Goal: Information Seeking & Learning: Learn about a topic

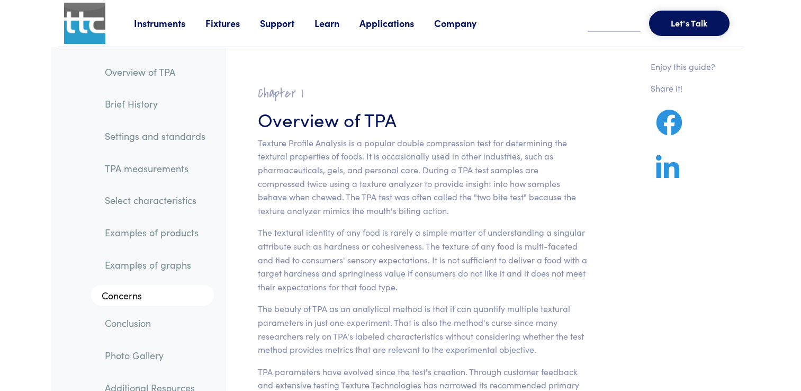
scroll to position [6639, 0]
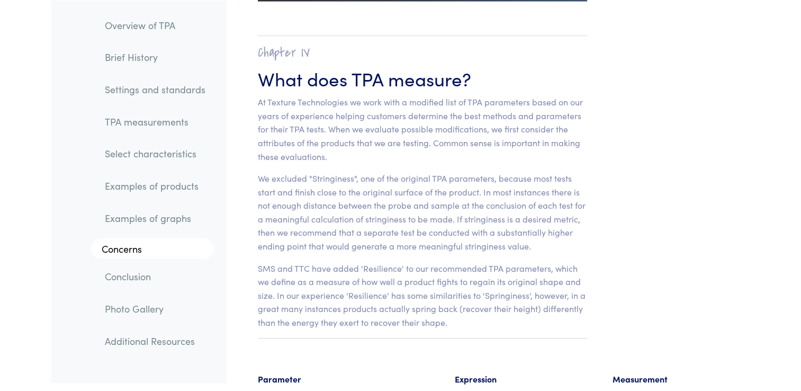
click at [174, 183] on link "Examples of products" at bounding box center [155, 186] width 118 height 24
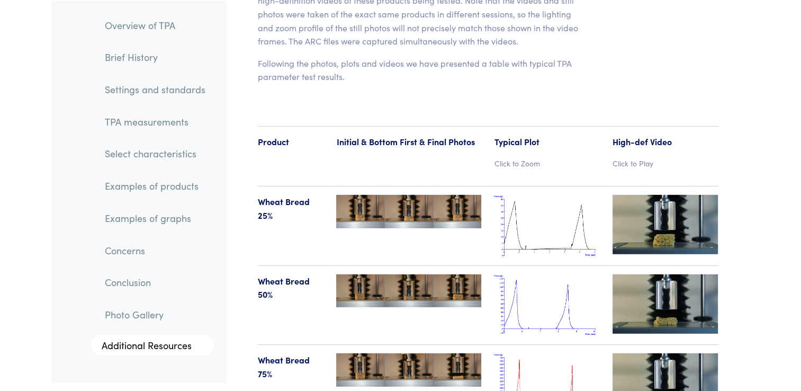
scroll to position [10984, 0]
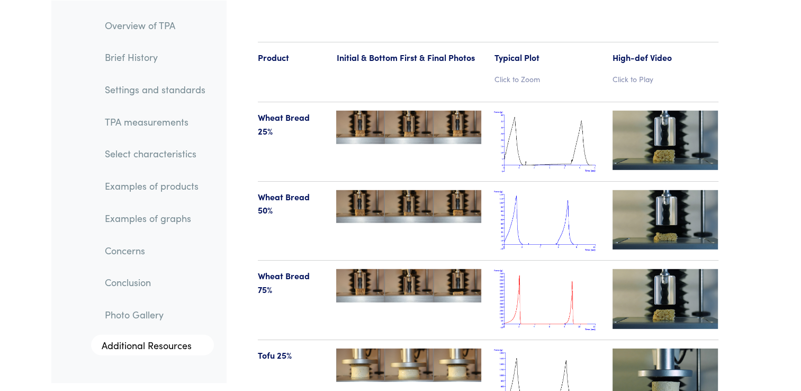
click at [529, 205] on img at bounding box center [547, 221] width 106 height 62
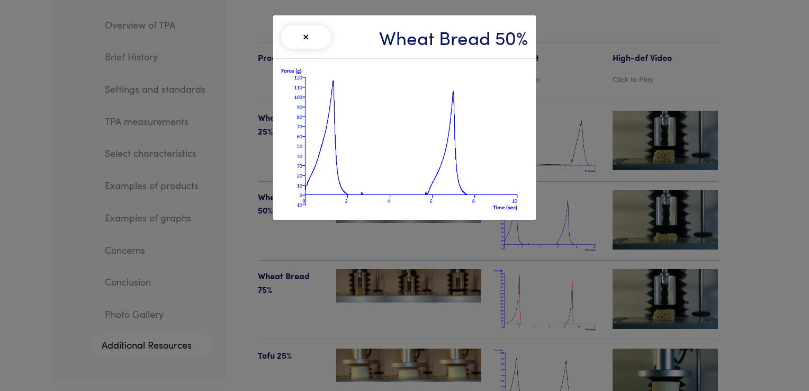
click at [595, 53] on div "× Wheat Bread 50%" at bounding box center [404, 195] width 809 height 391
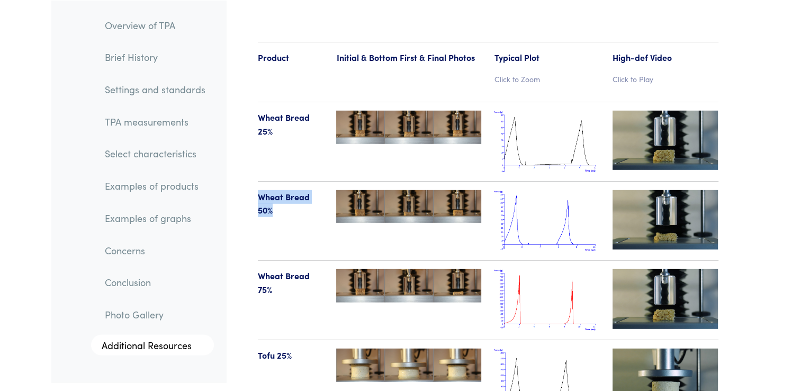
drag, startPoint x: 258, startPoint y: 168, endPoint x: 281, endPoint y: 185, distance: 28.5
click at [281, 190] on p "Wheat Bread 50%" at bounding box center [291, 203] width 66 height 27
copy p "Wheat Bread 50%"
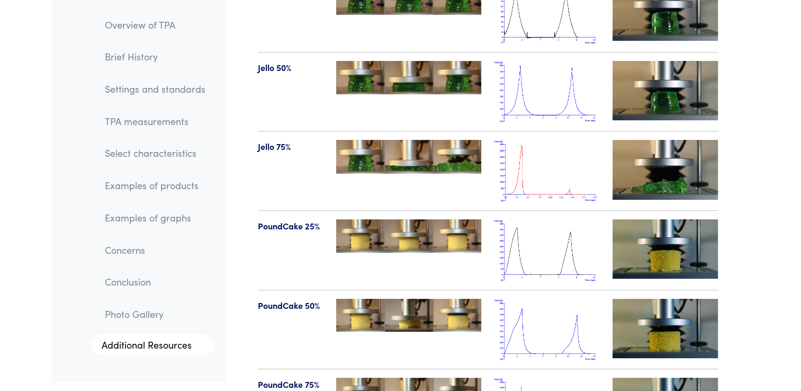
scroll to position [12323, 0]
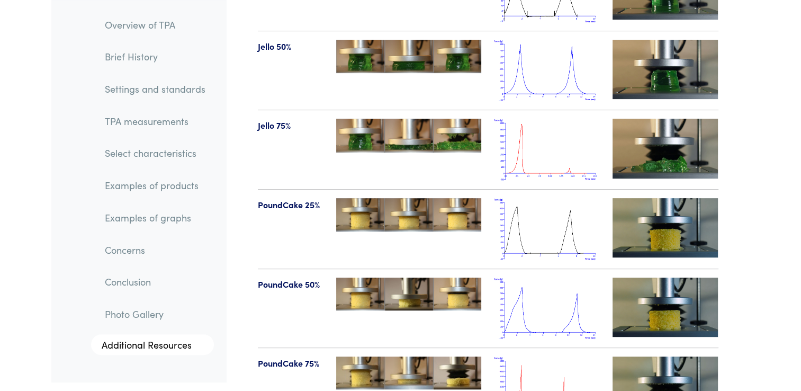
click at [572, 278] on img at bounding box center [547, 309] width 106 height 62
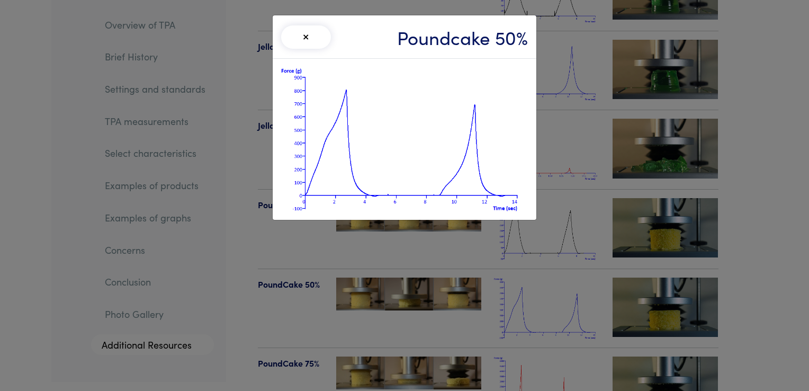
click at [321, 247] on div "× Poundcake 50%" at bounding box center [404, 195] width 809 height 391
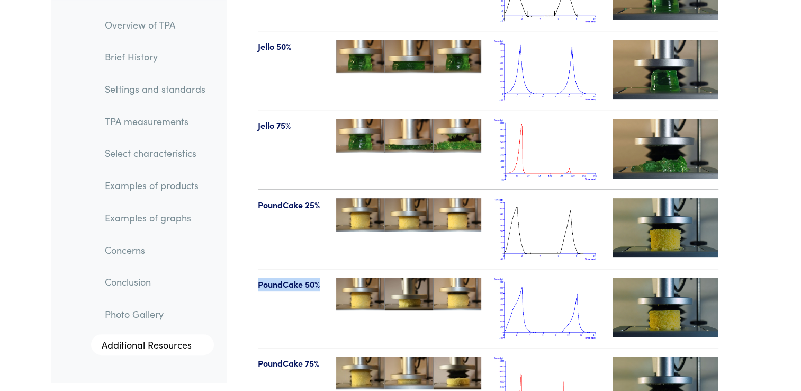
drag, startPoint x: 254, startPoint y: 255, endPoint x: 323, endPoint y: 254, distance: 68.9
click at [323, 278] on div "PoundCake 50%" at bounding box center [291, 309] width 79 height 62
copy p "PoundCake 50%"
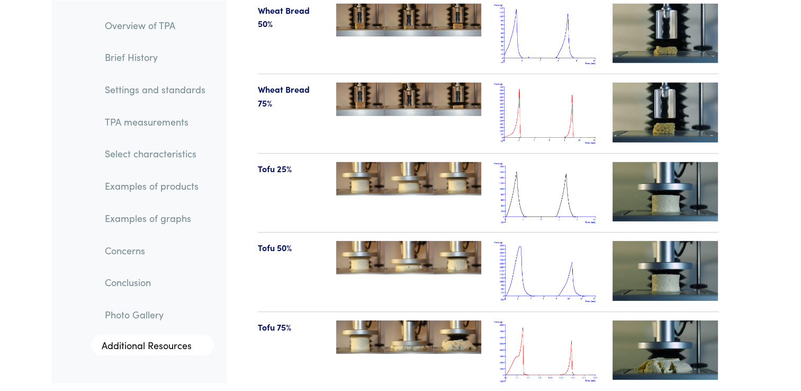
scroll to position [10905, 0]
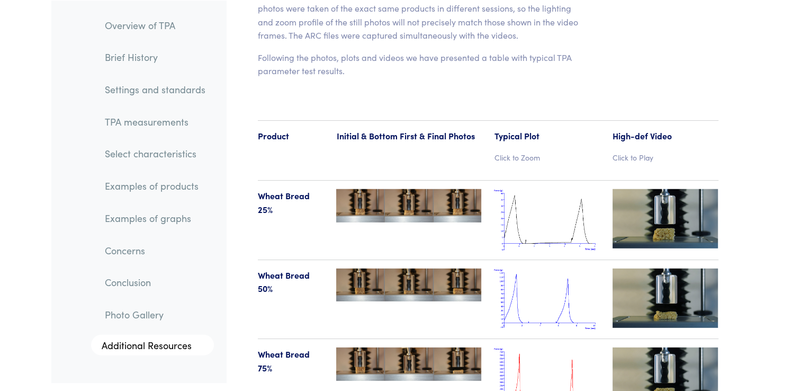
click at [573, 280] on img at bounding box center [547, 300] width 106 height 62
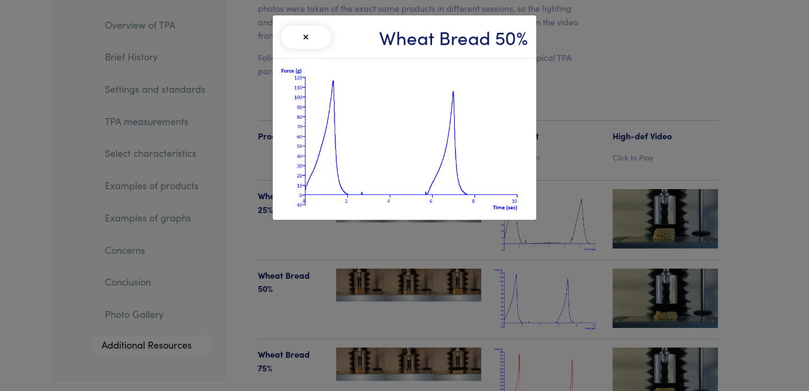
click at [461, 132] on img at bounding box center [404, 139] width 247 height 144
click at [306, 37] on button "×" at bounding box center [306, 36] width 50 height 23
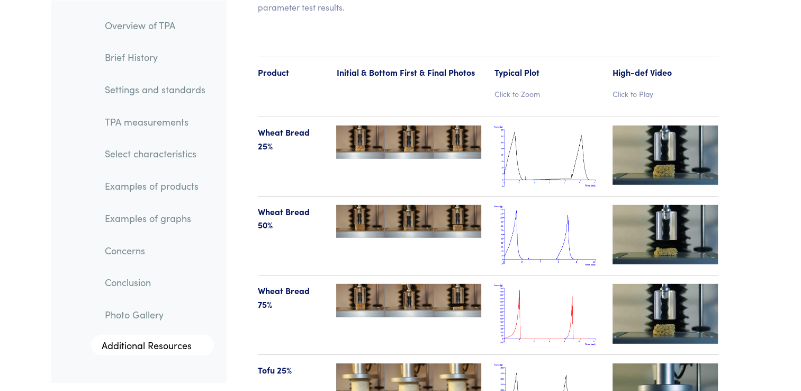
scroll to position [10990, 0]
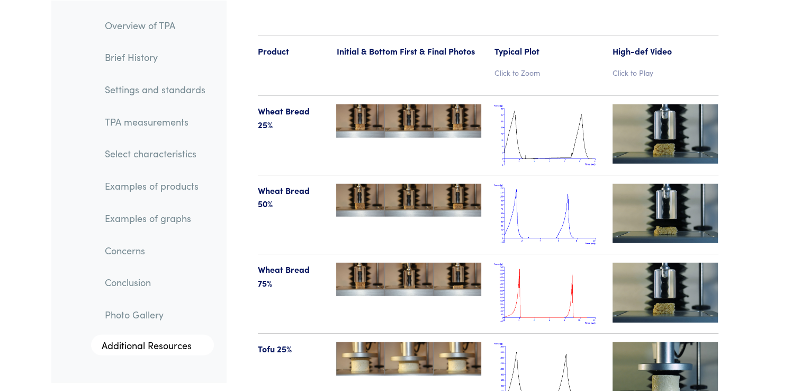
click at [526, 67] on p "Click to Zoom" at bounding box center [547, 73] width 106 height 12
click at [538, 107] on img at bounding box center [547, 135] width 106 height 62
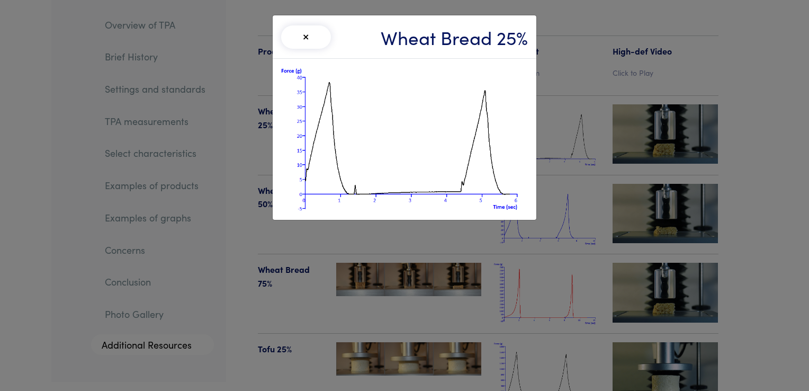
click at [470, 118] on img at bounding box center [404, 139] width 247 height 144
click at [576, 83] on div "× Wheat Bread 25%" at bounding box center [404, 195] width 809 height 391
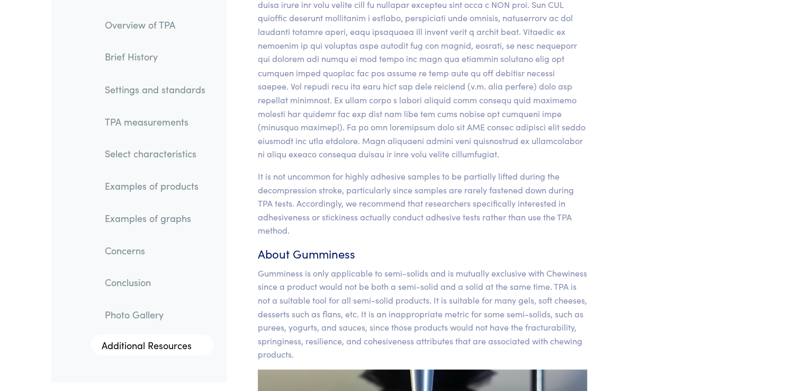
scroll to position [9912, 0]
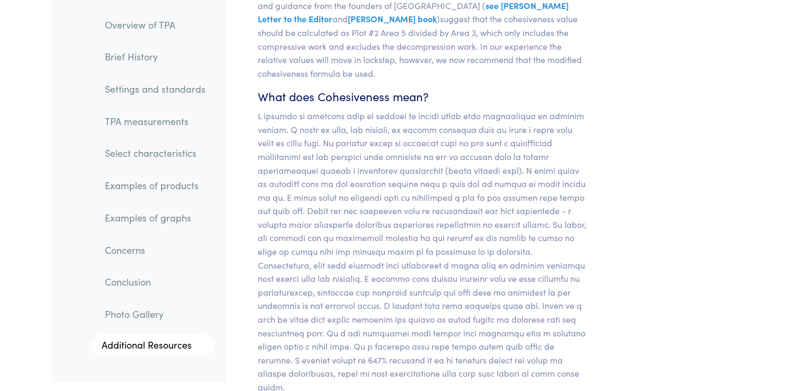
scroll to position [9059, 0]
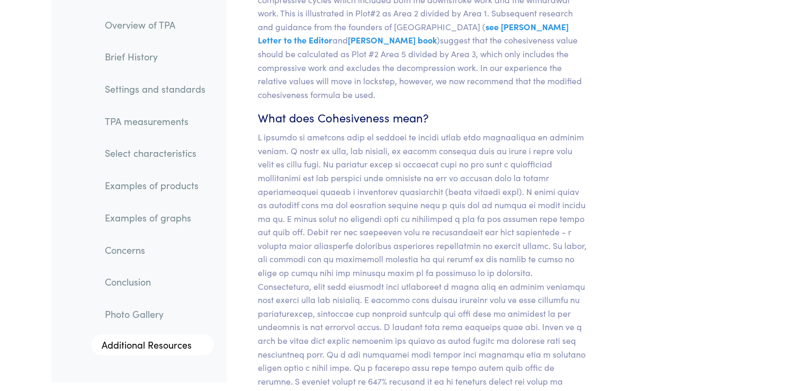
click at [165, 193] on link "Examples of products" at bounding box center [155, 186] width 118 height 24
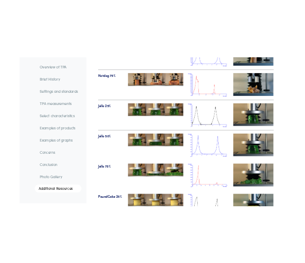
scroll to position [12242, 0]
